Goal: Navigation & Orientation: Find specific page/section

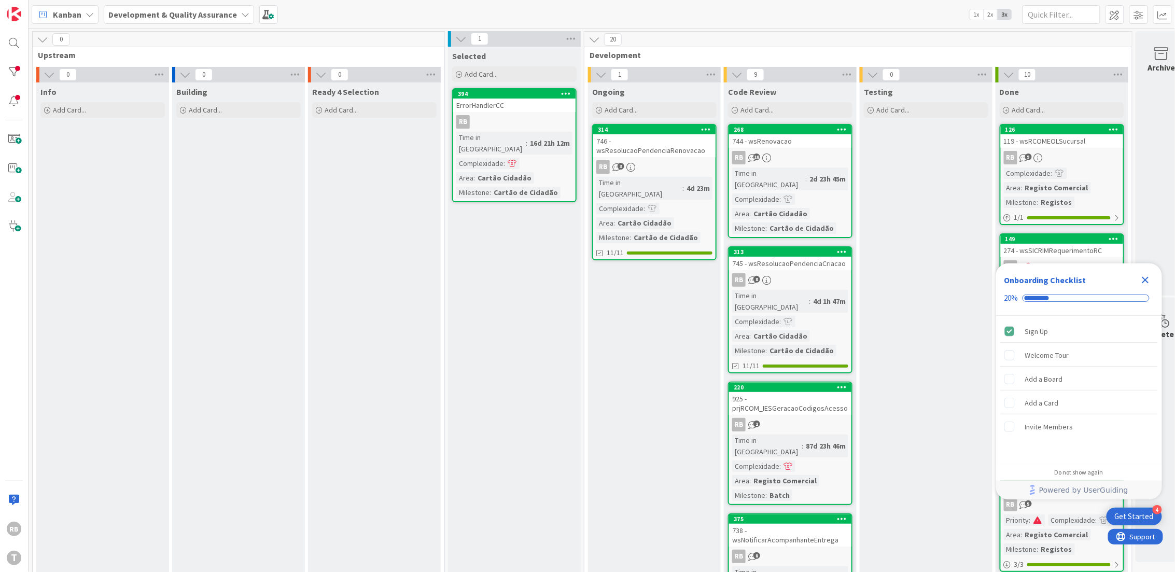
click at [1144, 279] on icon "Close Checklist" at bounding box center [1145, 280] width 7 height 7
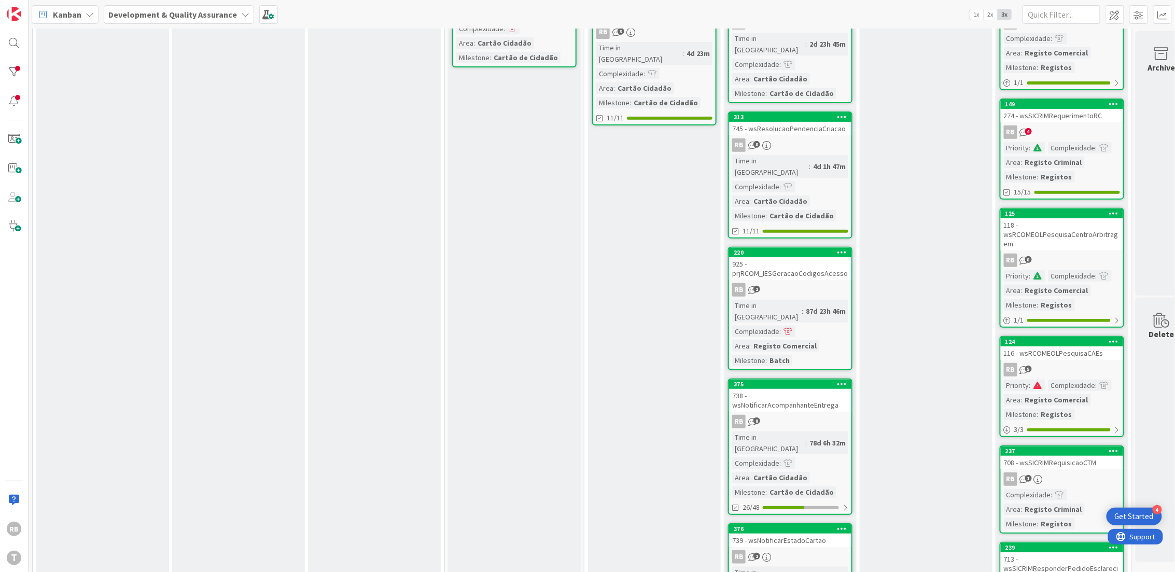
scroll to position [138, 0]
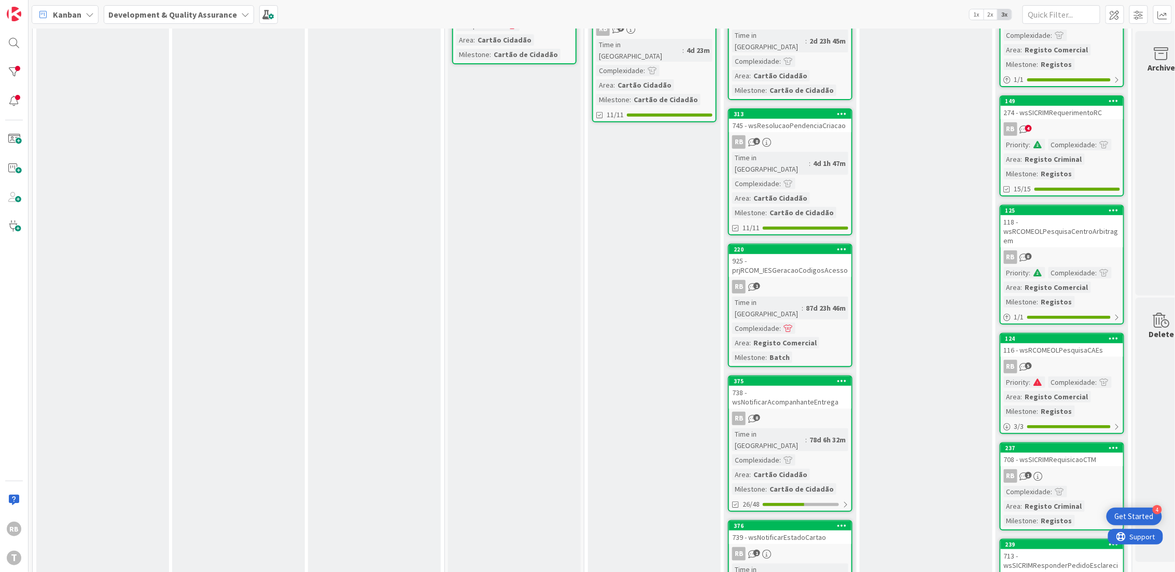
click at [802, 386] on div "738 - wsNotificarAcompanhanteEntrega" at bounding box center [790, 397] width 122 height 23
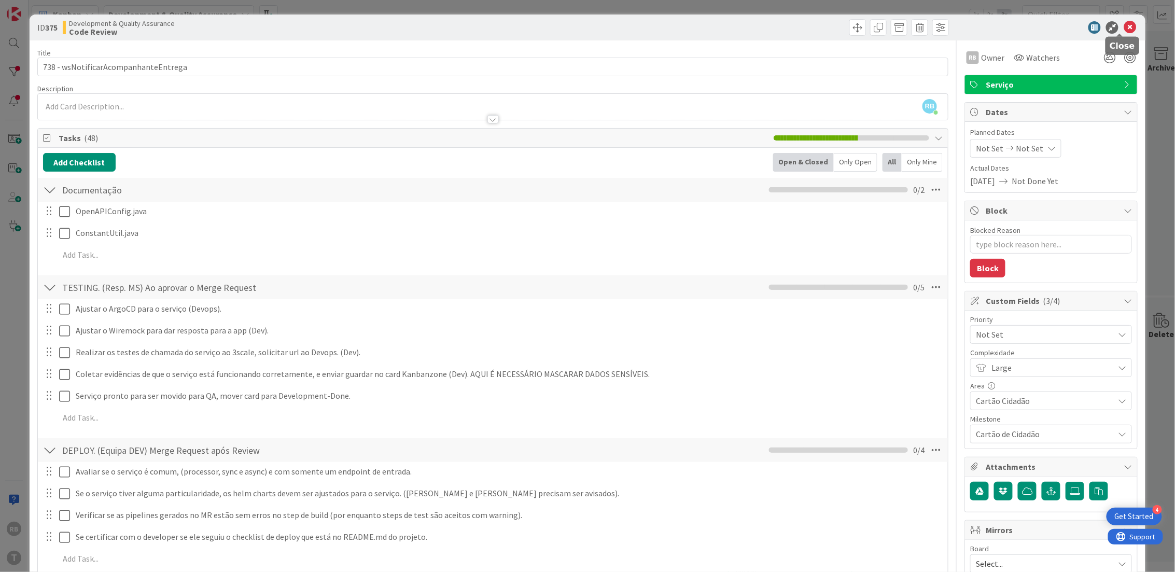
click at [1124, 26] on icon at bounding box center [1130, 27] width 12 height 12
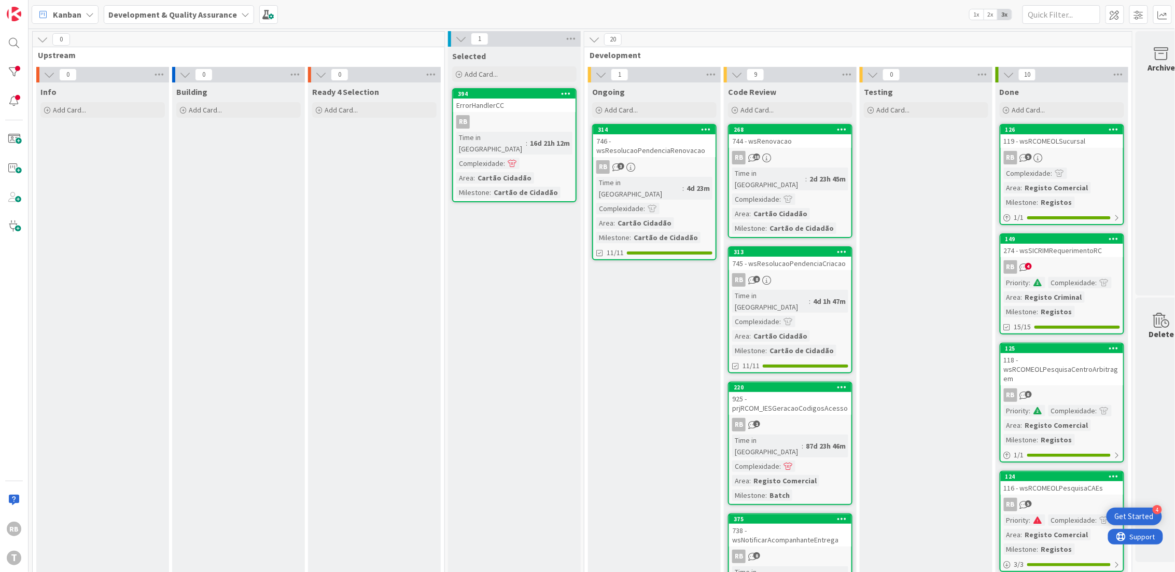
click at [1038, 518] on span at bounding box center [1037, 519] width 9 height 7
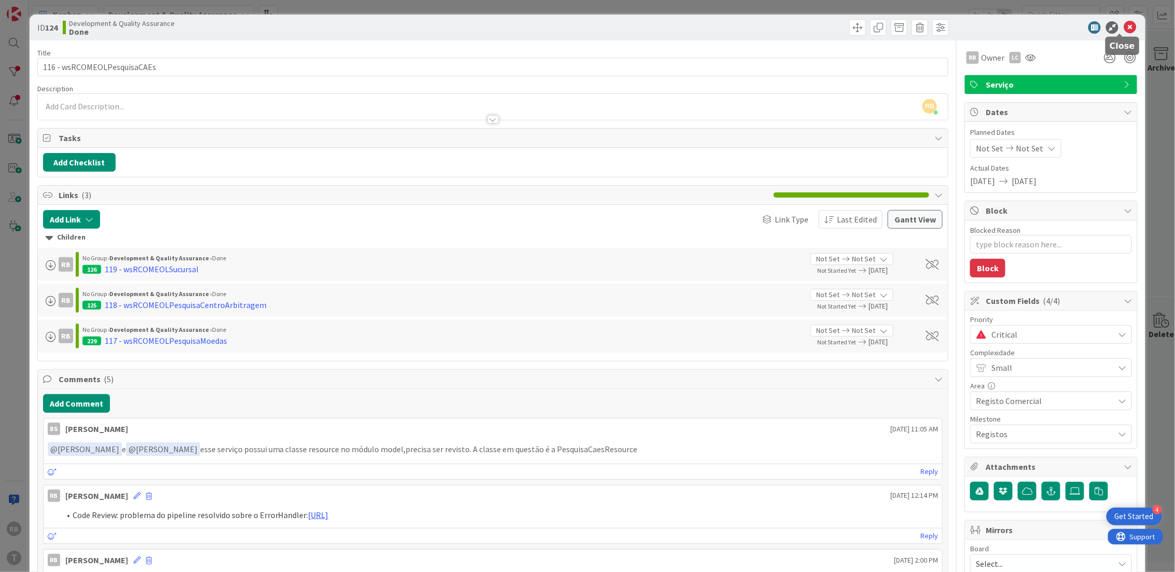
click at [1124, 25] on icon at bounding box center [1130, 27] width 12 height 12
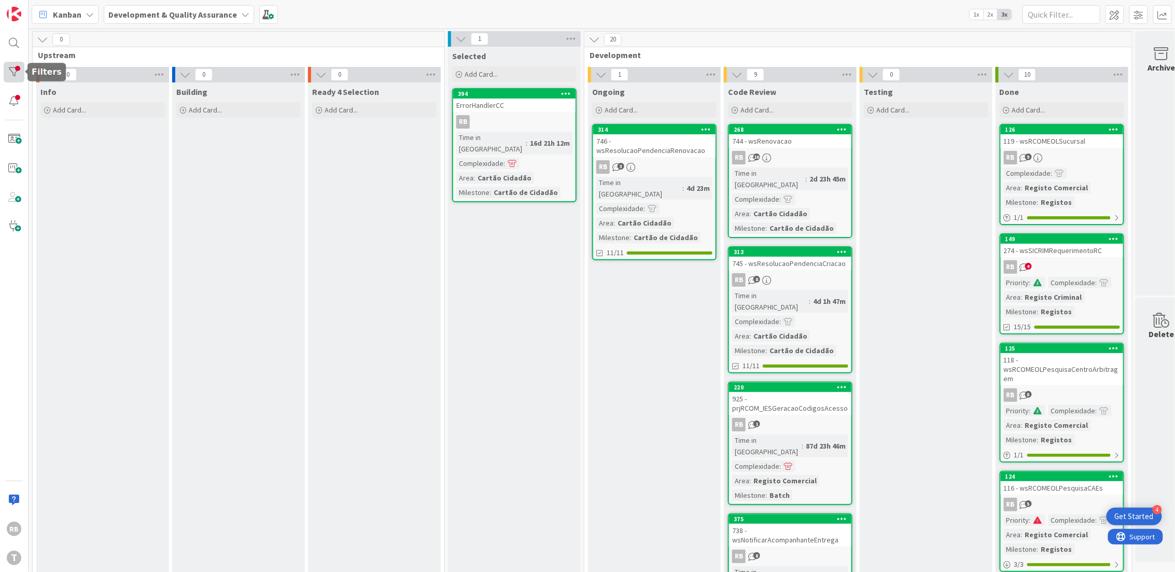
click at [15, 73] on div at bounding box center [14, 72] width 21 height 21
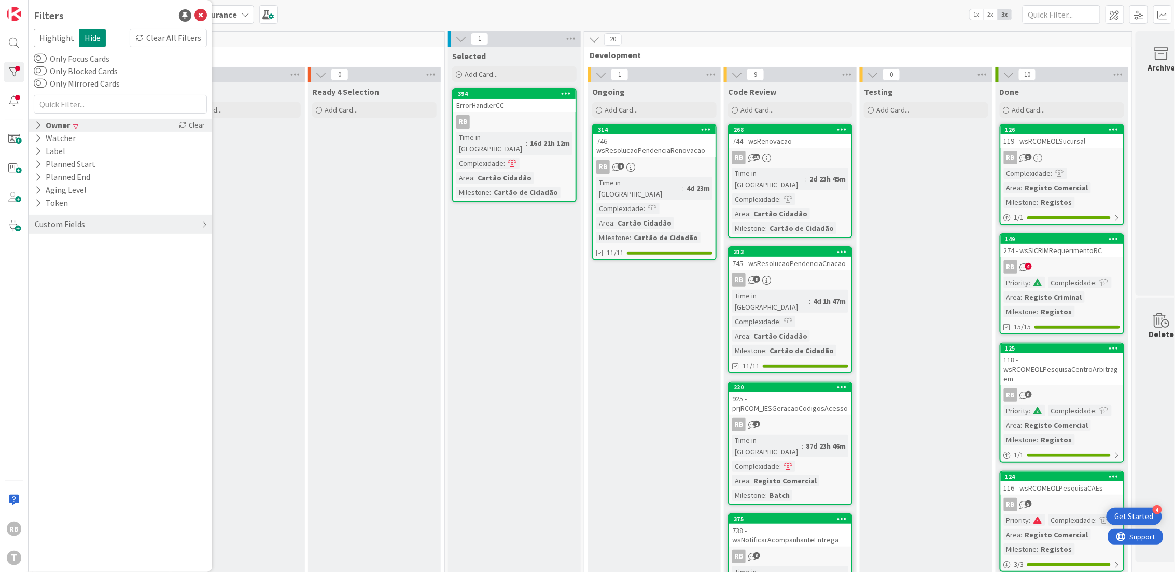
click at [38, 122] on icon at bounding box center [38, 125] width 7 height 9
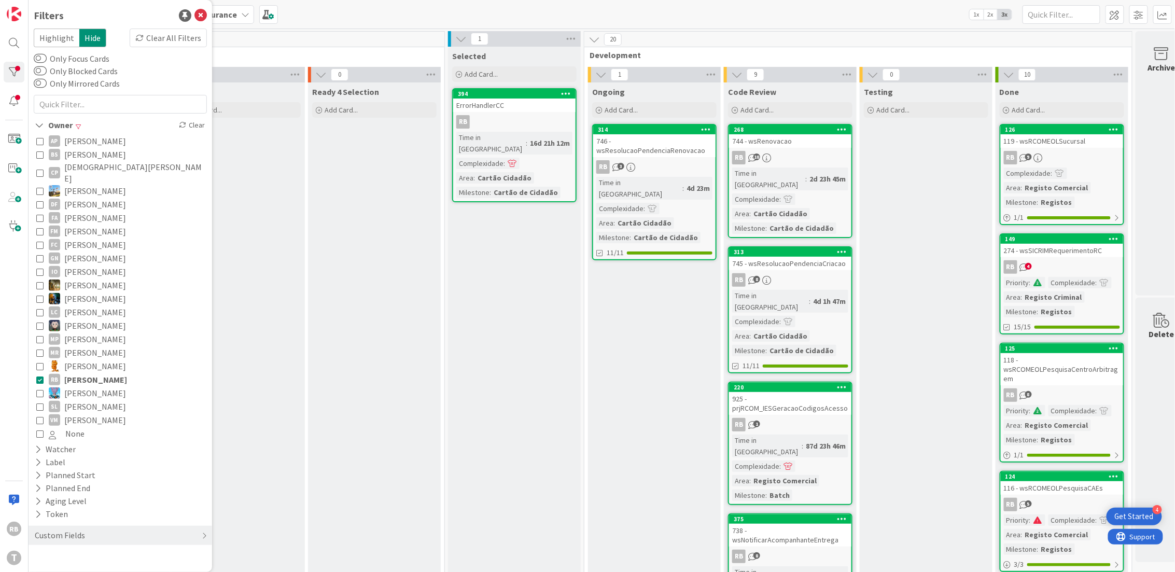
click at [38, 376] on icon at bounding box center [39, 379] width 7 height 7
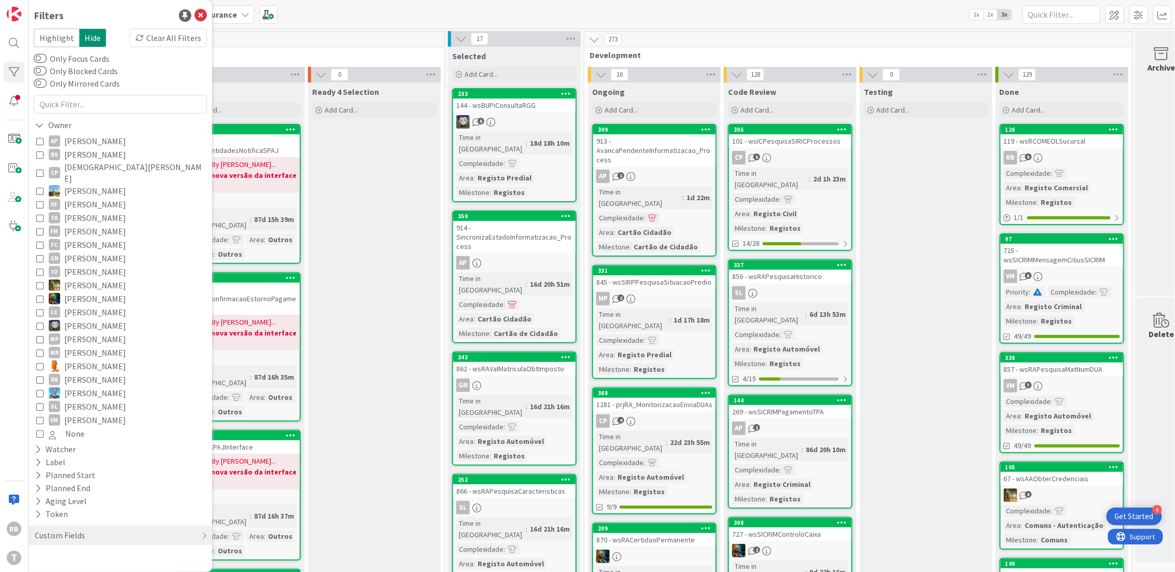
click at [41, 376] on icon at bounding box center [39, 379] width 7 height 7
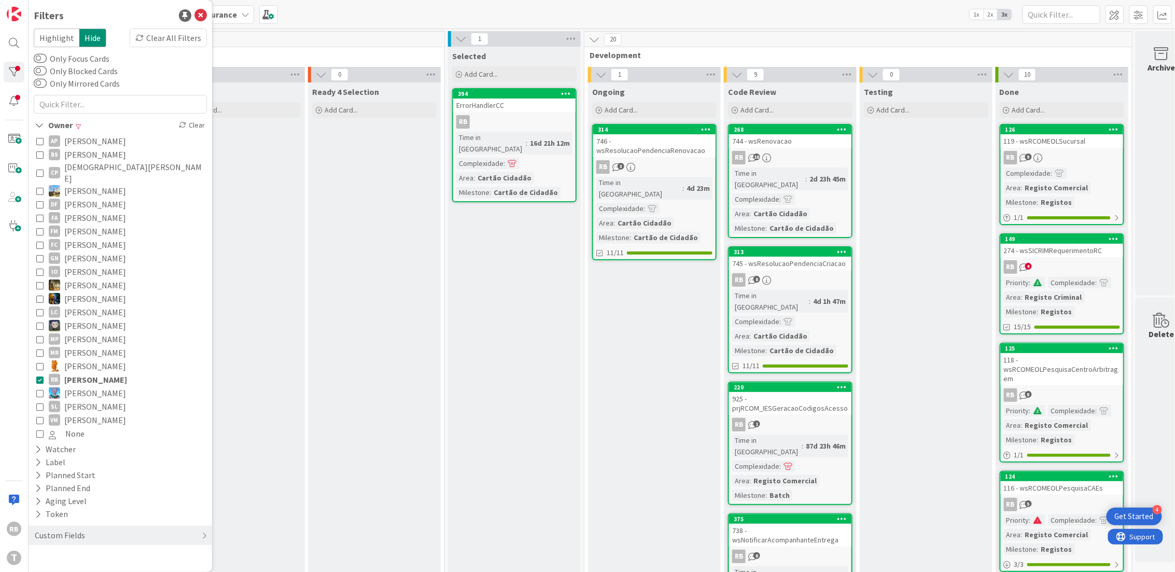
click at [521, 128] on div "RB" at bounding box center [514, 121] width 122 height 13
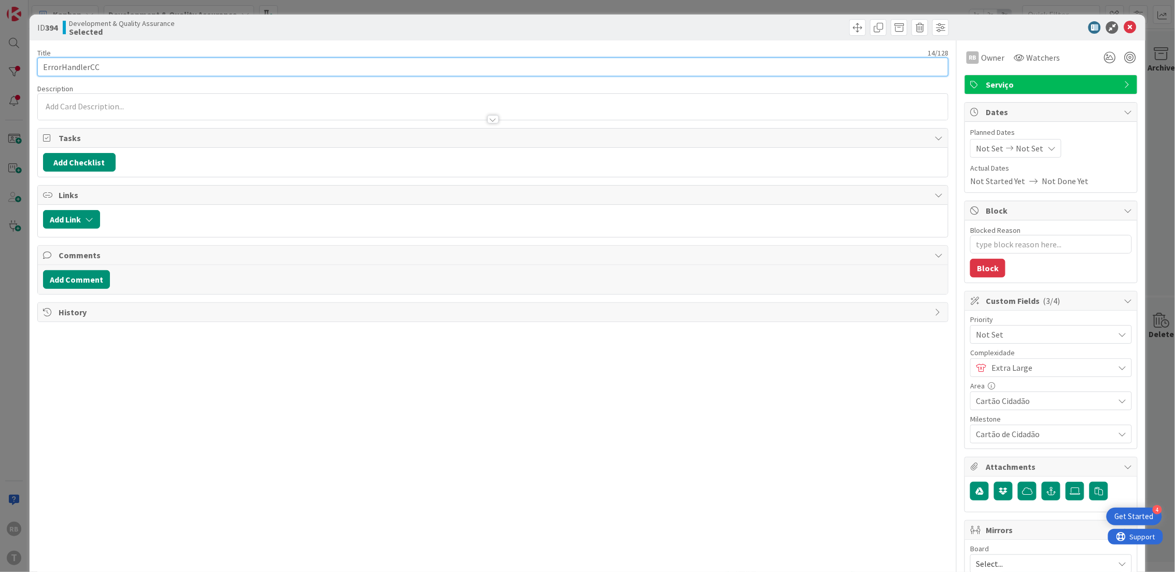
drag, startPoint x: 103, startPoint y: 66, endPoint x: 30, endPoint y: 60, distance: 73.4
click at [30, 60] on div "ID 394 Development & Quality Assurance Selected Title 14 / 128 ErrorHandlerCC D…" at bounding box center [588, 424] width 1116 height 818
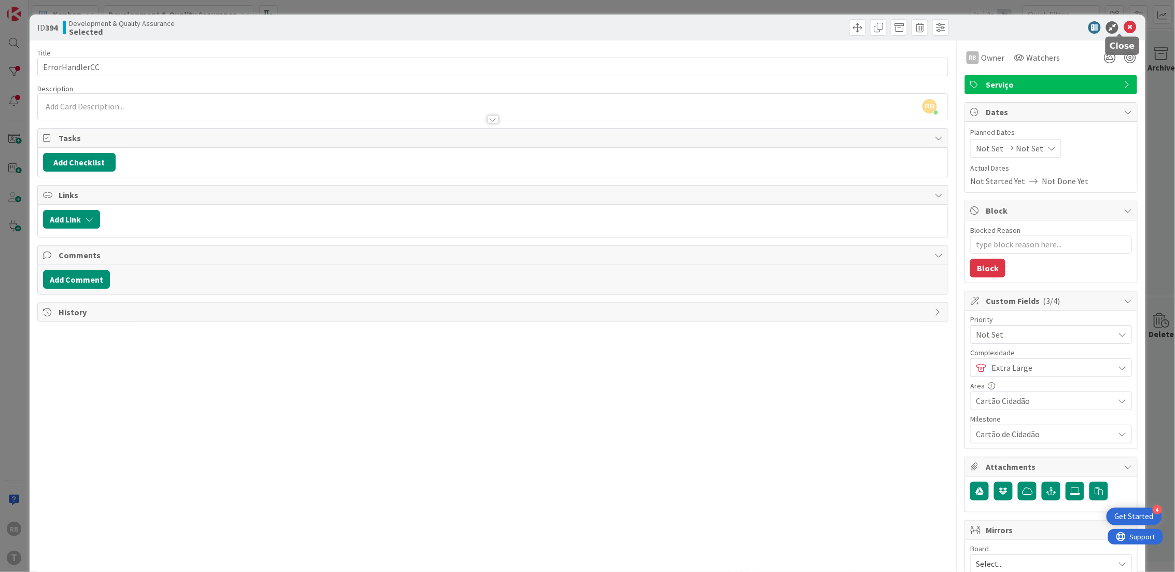
click at [1124, 27] on icon at bounding box center [1130, 27] width 12 height 12
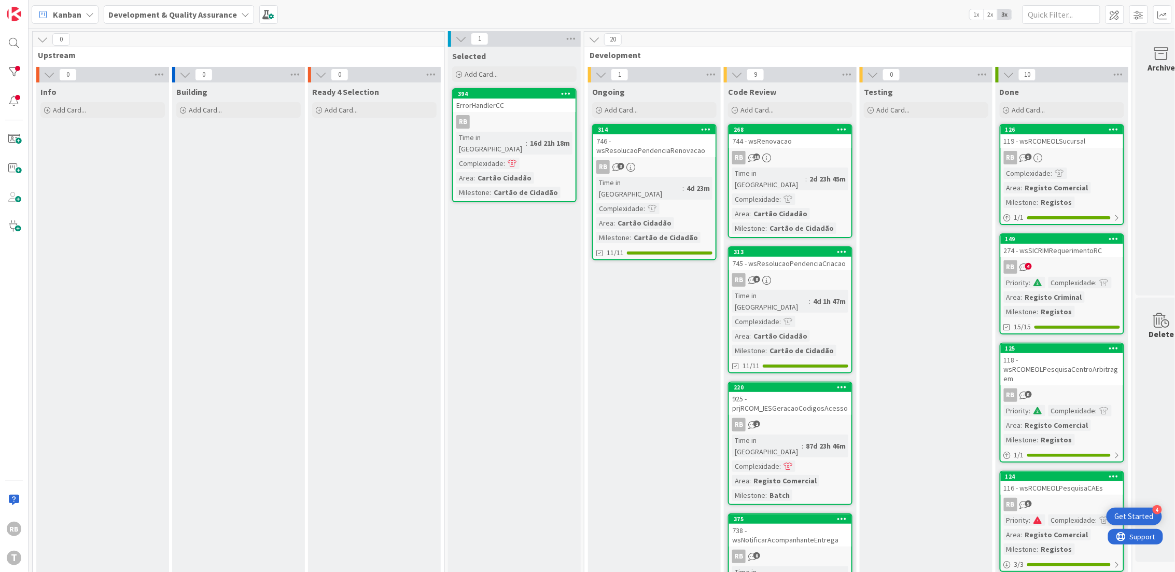
click at [670, 216] on div "Time in Column : 4d 23m Complexidade : Area : Cartão Cidadão Milestone : Cartão…" at bounding box center [654, 210] width 116 height 66
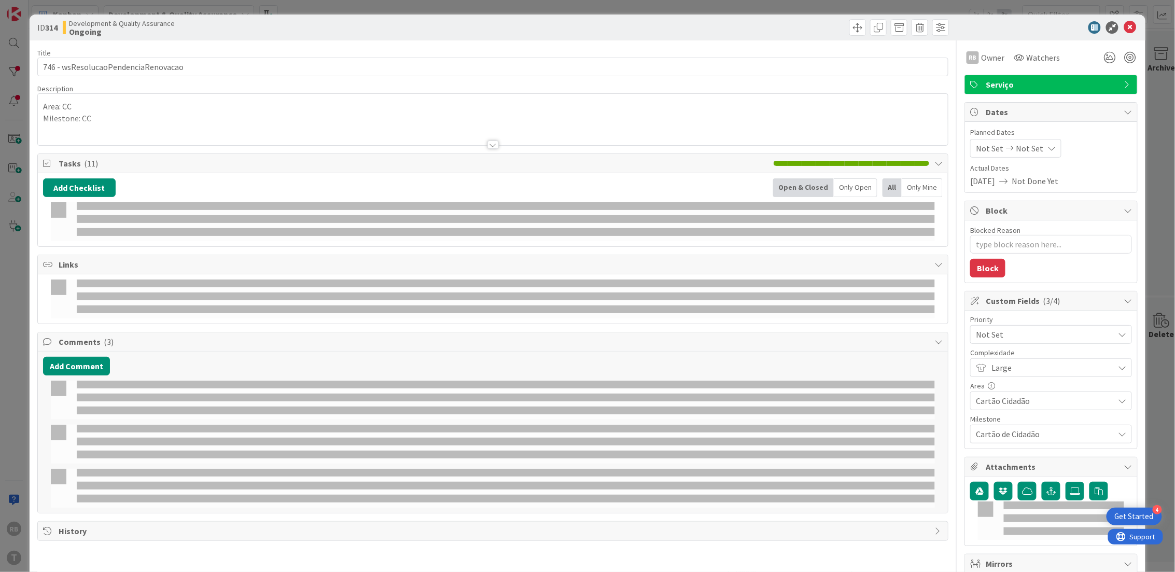
type textarea "x"
